Goal: Information Seeking & Learning: Learn about a topic

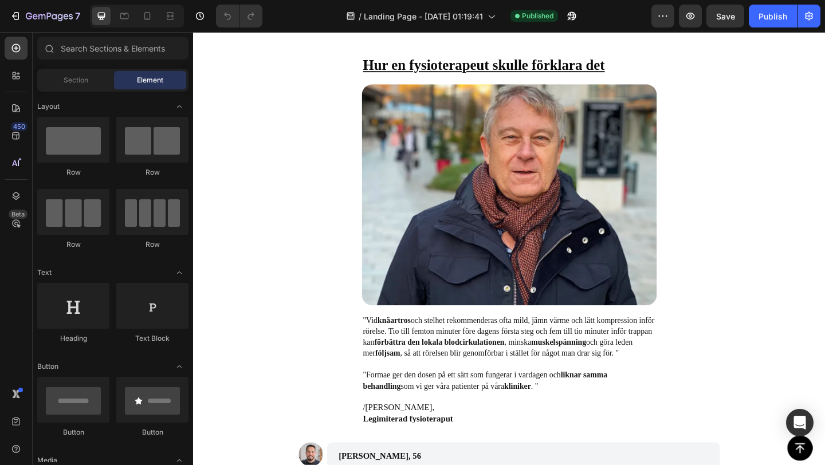
scroll to position [3872, 0]
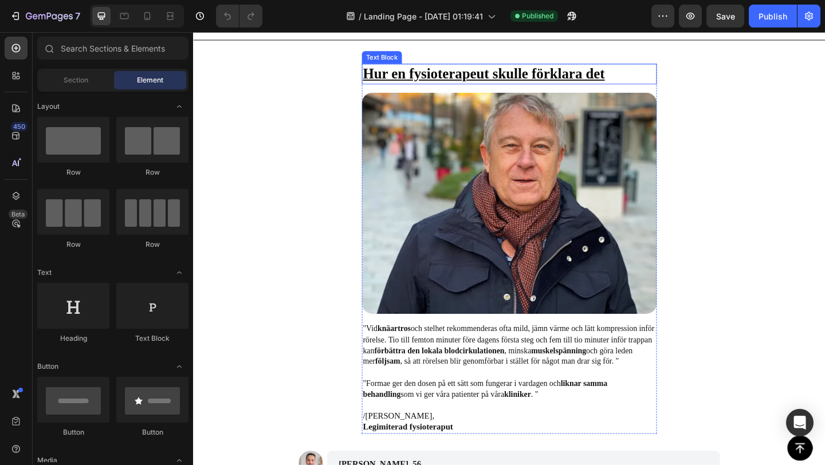
click at [424, 77] on u "Hur en fysioterapeut skulle förklara det" at bounding box center [508, 77] width 263 height 17
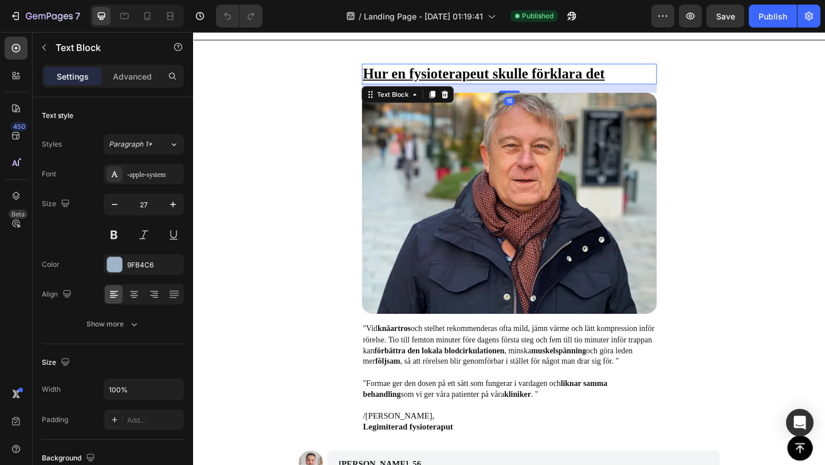
click at [424, 77] on u "Hur en fysioterapeut skulle förklara det" at bounding box center [508, 77] width 263 height 17
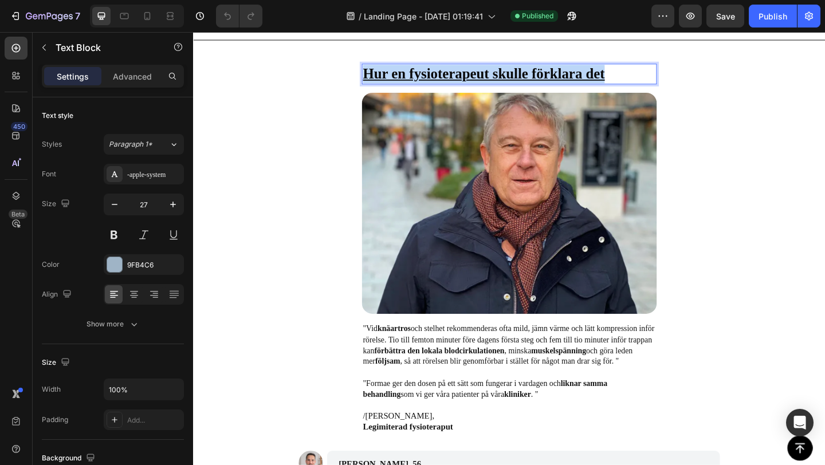
click at [424, 77] on u "Hur en fysioterapeut skulle förklara det" at bounding box center [508, 77] width 263 height 17
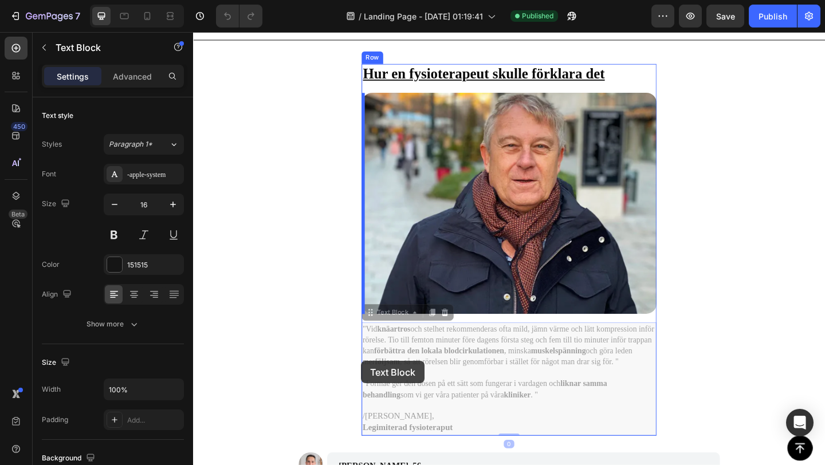
drag, startPoint x: 490, startPoint y: 464, endPoint x: 375, endPoint y: 390, distance: 137.1
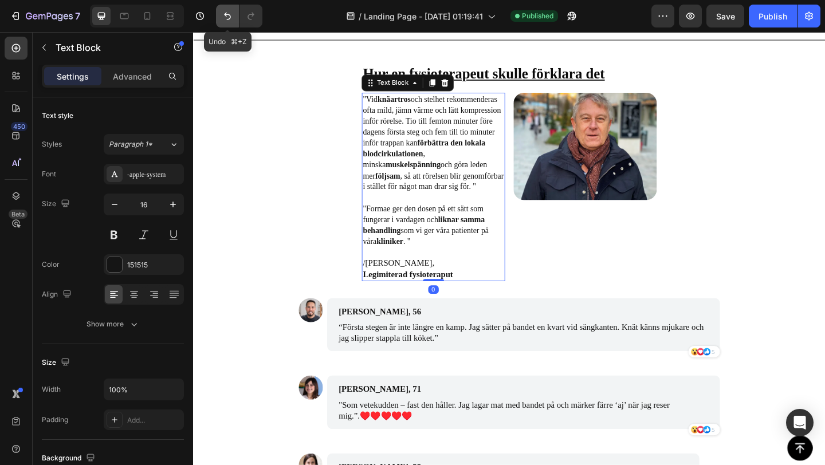
click at [220, 15] on button "Undo/Redo" at bounding box center [227, 16] width 23 height 23
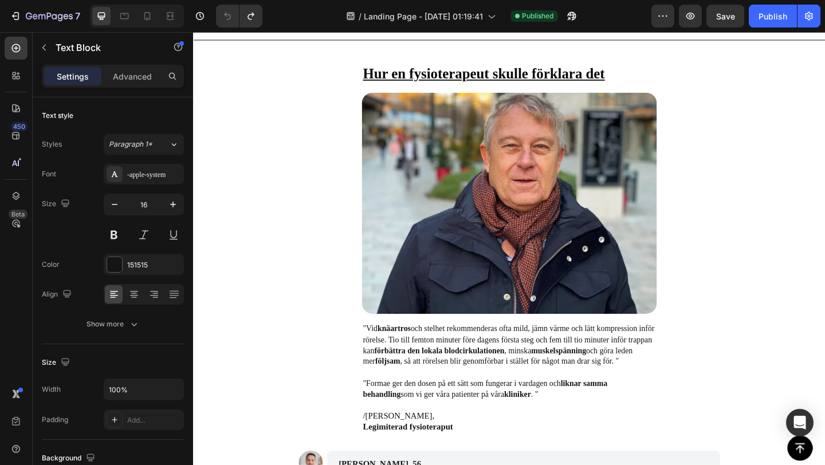
click at [415, 377] on span ""Vid knäartros och stelhet rekommenderas ofta mild, jämn värme och lätt kompres…" at bounding box center [535, 372] width 317 height 45
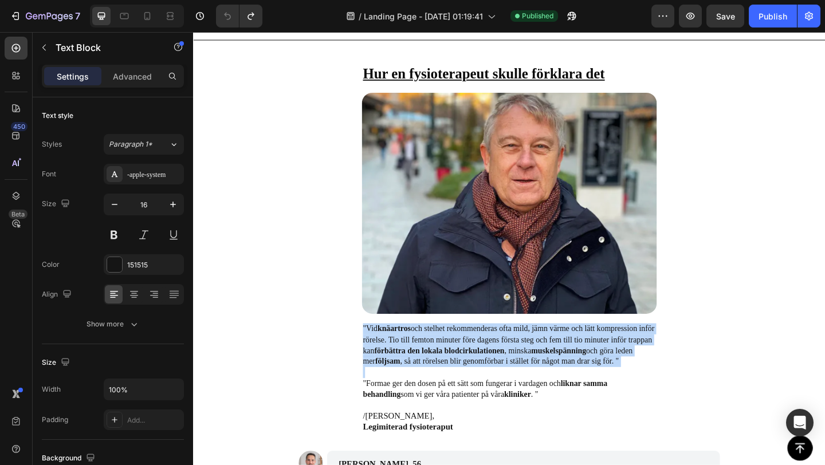
click at [415, 377] on span ""Vid knäartros och stelhet rekommenderas ofta mild, jämn värme och lätt kompres…" at bounding box center [535, 372] width 317 height 45
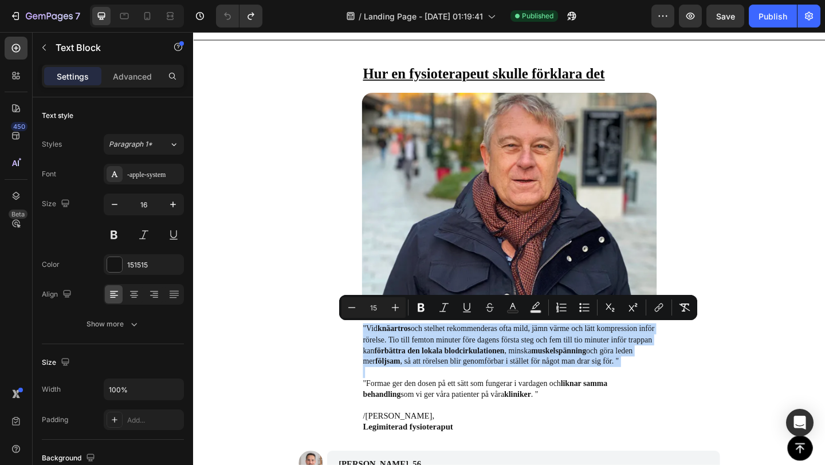
click at [415, 377] on span ""Vid knäartros och stelhet rekommenderas ofta mild, jämn värme och lätt kompres…" at bounding box center [535, 372] width 317 height 45
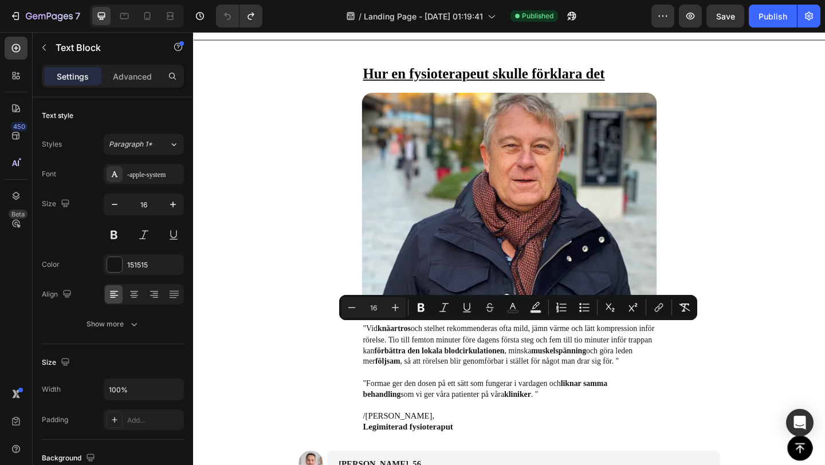
click at [437, 443] on p "Rich Text Editor. Editing area: main" at bounding box center [536, 438] width 318 height 12
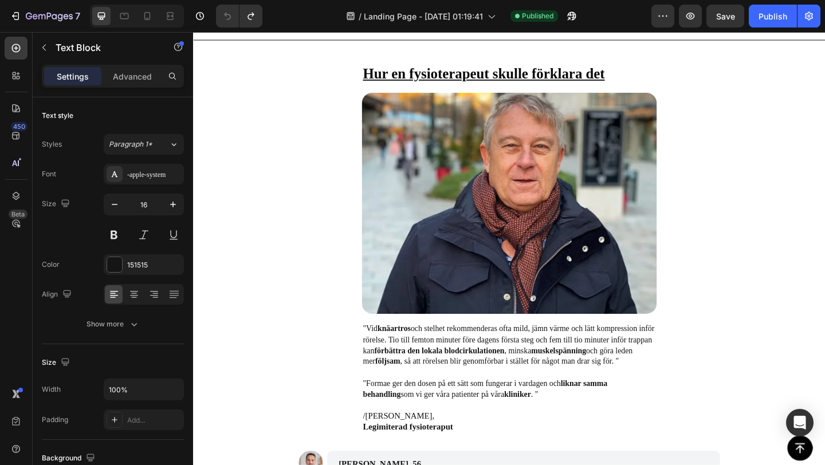
click at [459, 464] on strong "Legimiterad fysioteraput" at bounding box center [426, 461] width 98 height 10
click at [466, 464] on strong "Legimiterad fysioteraput" at bounding box center [426, 461] width 98 height 10
click at [472, 464] on strong "Legimiterad fysioteraput" at bounding box center [426, 461] width 98 height 10
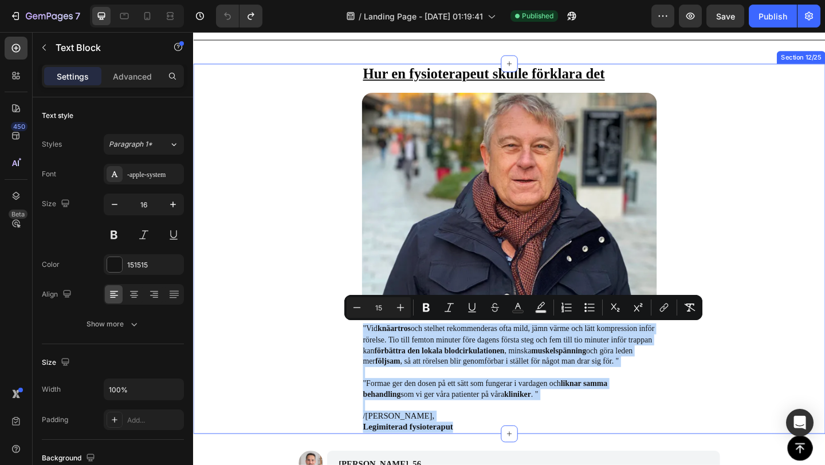
drag, startPoint x: 475, startPoint y: 467, endPoint x: 369, endPoint y: 349, distance: 158.1
click at [369, 349] on div "Hur en fysioterapeut skulle förklara det Text Block Image "Vid knäartros och st…" at bounding box center [536, 267] width 687 height 403
copy div ""Vid knäartros och stelhet rekommenderas ofta mild, jämn värme och lätt kompres…"
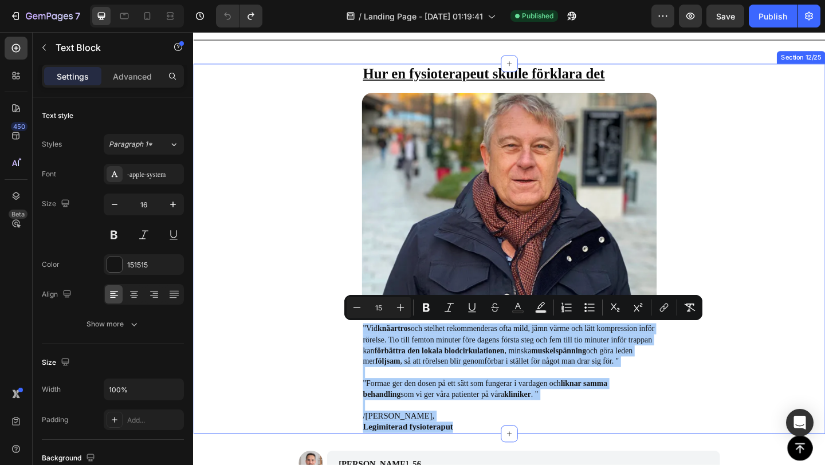
click at [328, 207] on div "Hur en fysioterapeut skulle förklara det Text Block Image "Vid knäartros och st…" at bounding box center [536, 267] width 687 height 403
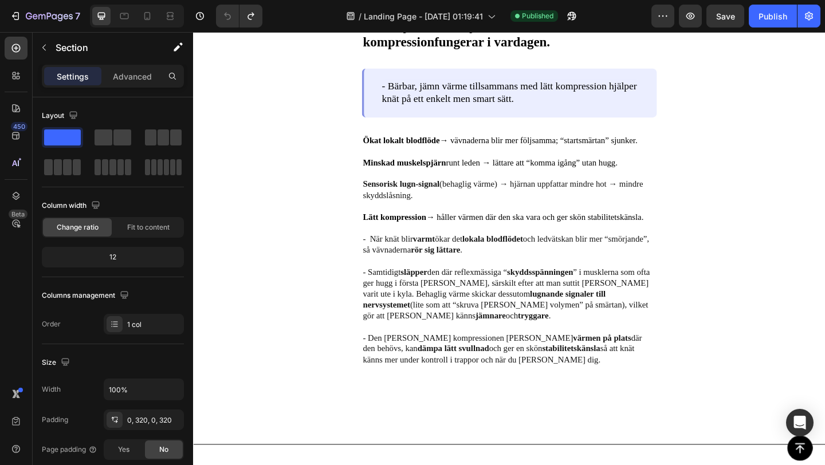
scroll to position [3444, 0]
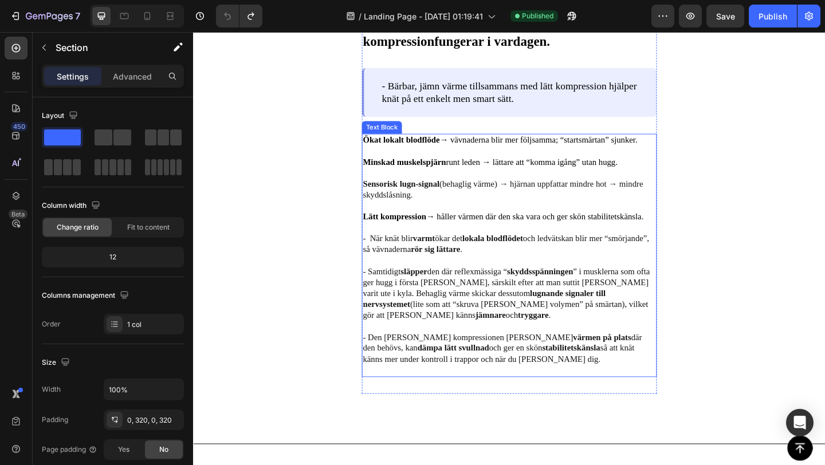
click at [400, 248] on p at bounding box center [536, 245] width 318 height 12
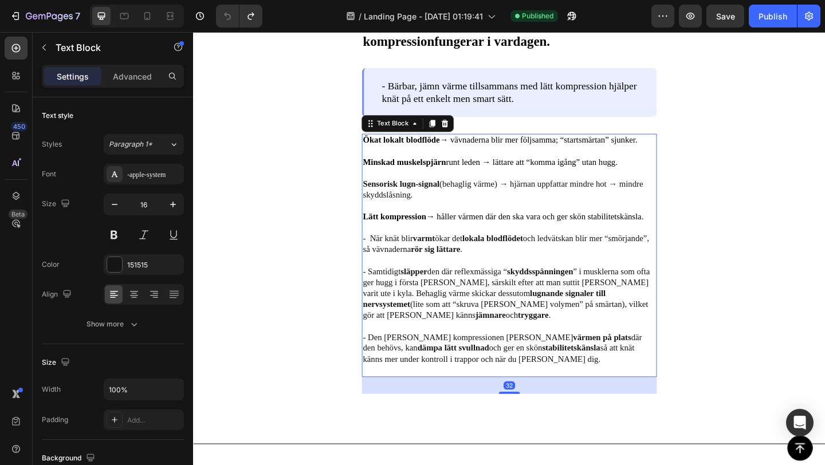
click at [412, 203] on span "Sensorisk lugn-signal (behaglig värme) → hjärnan uppfattar mindre hot → mindre …" at bounding box center [529, 203] width 305 height 22
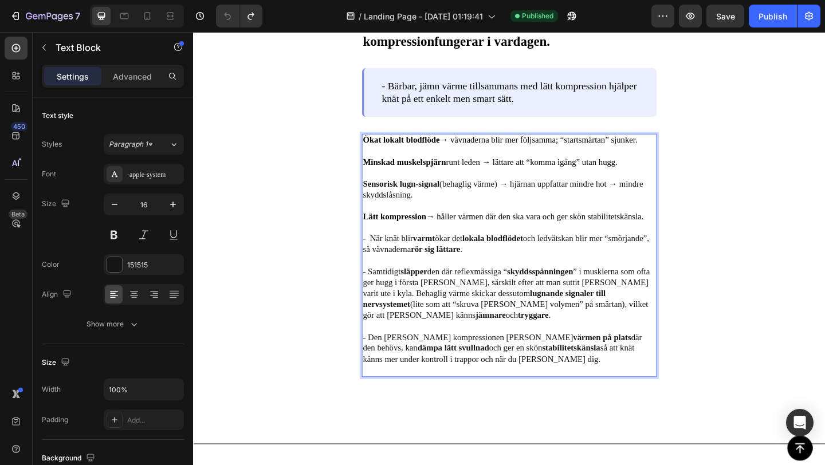
click at [418, 163] on p "Rich Text Editor. Editing area: main" at bounding box center [536, 162] width 318 height 12
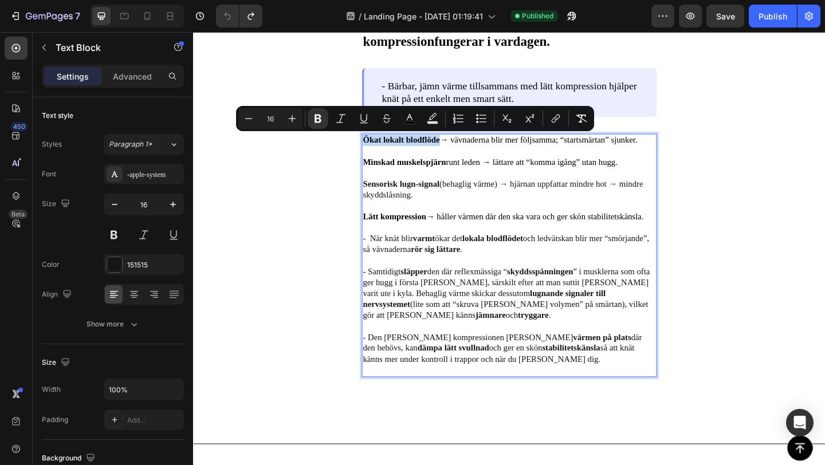
drag, startPoint x: 378, startPoint y: 150, endPoint x: 460, endPoint y: 152, distance: 82.5
click at [460, 152] on span "Ökat lokalt blodflöde → vävnaderna blir mer följsamma; “startsmärtan” sjunker." at bounding box center [526, 149] width 298 height 10
copy strong "Ökat lokalt blodflöde"
click at [443, 188] on p "Rich Text Editor. Editing area: main" at bounding box center [536, 186] width 318 height 12
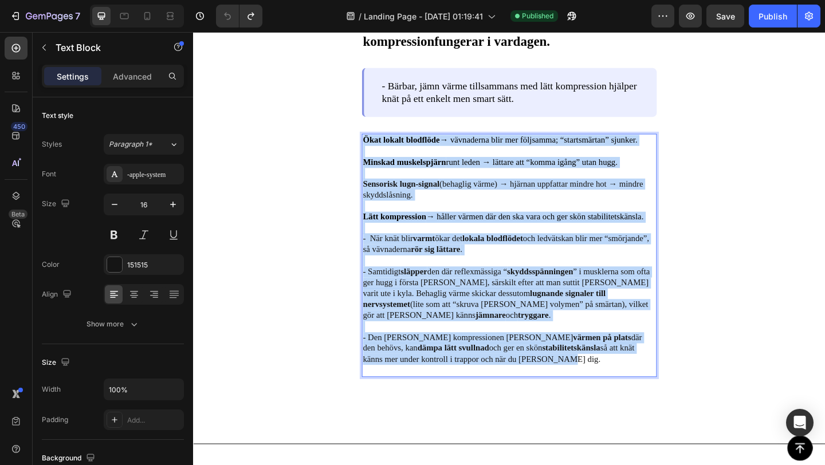
drag, startPoint x: 379, startPoint y: 149, endPoint x: 513, endPoint y: 373, distance: 260.5
click at [514, 373] on div "Ökat lokalt blodflöde → vävnaderna blir mer följsamma; “startsmärtan” sjunker. …" at bounding box center [536, 275] width 321 height 265
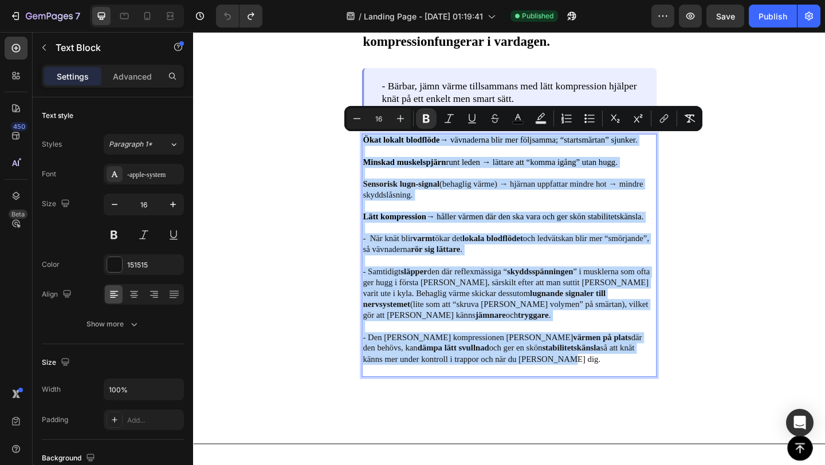
copy div "Lore ipsumd sitametco → adipiscing elit sed doeiusmod; “temporincidi” utlabor. …"
